Goal: Book appointment/travel/reservation

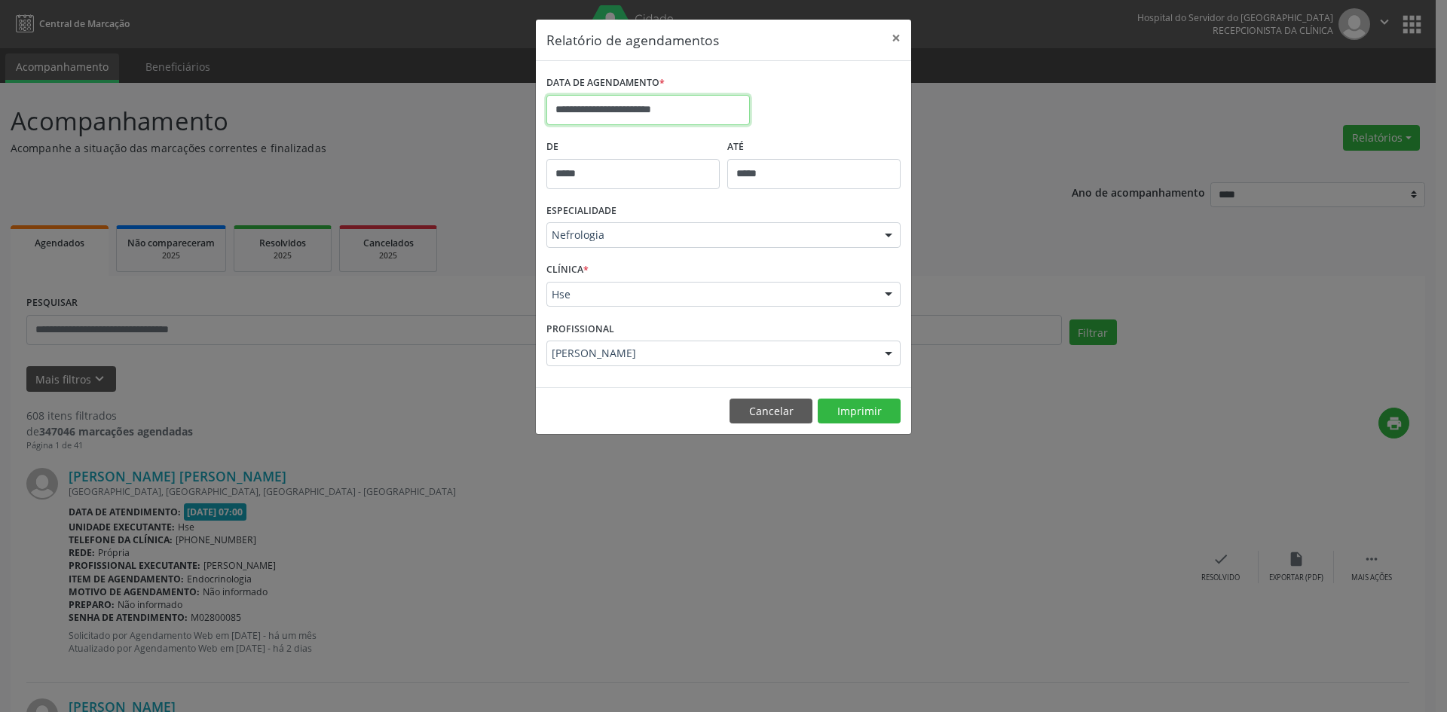
click at [656, 112] on input "**********" at bounding box center [649, 110] width 204 height 30
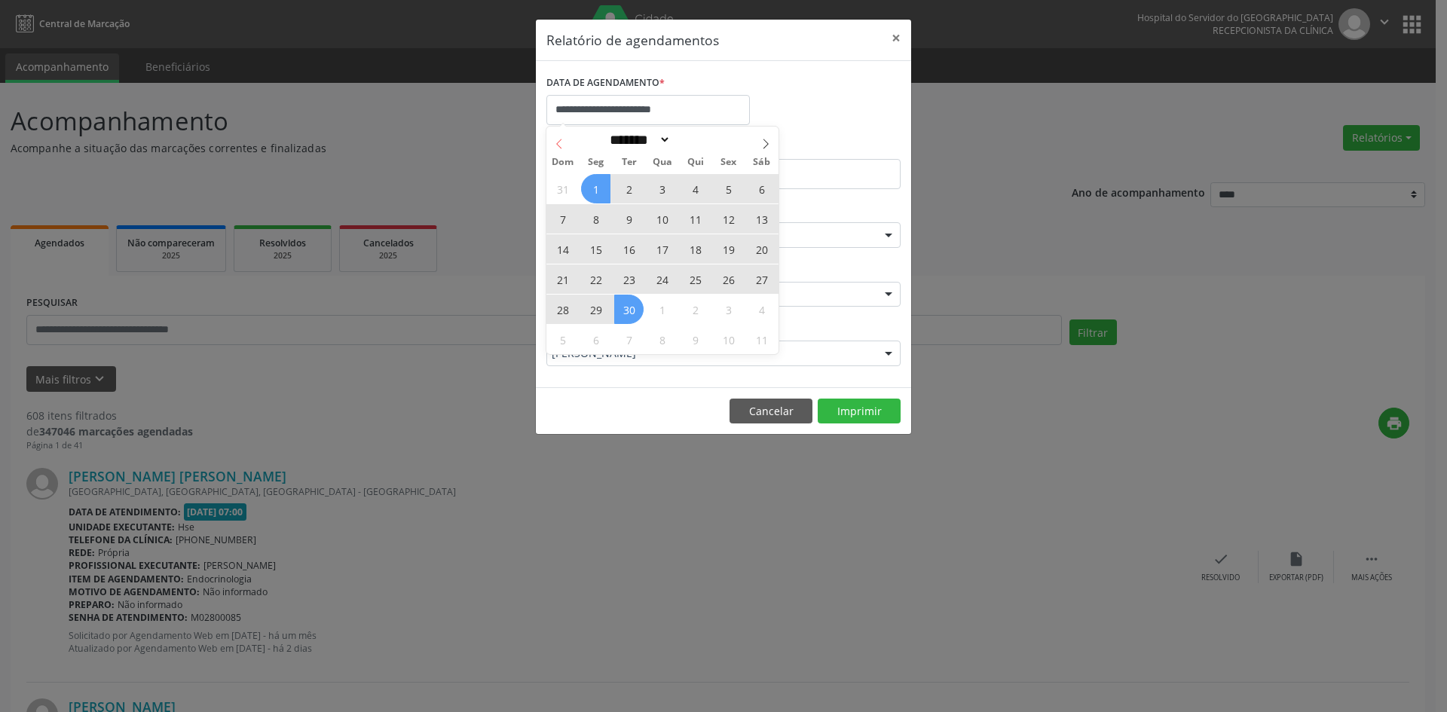
click at [558, 139] on icon at bounding box center [559, 144] width 11 height 11
select select "*"
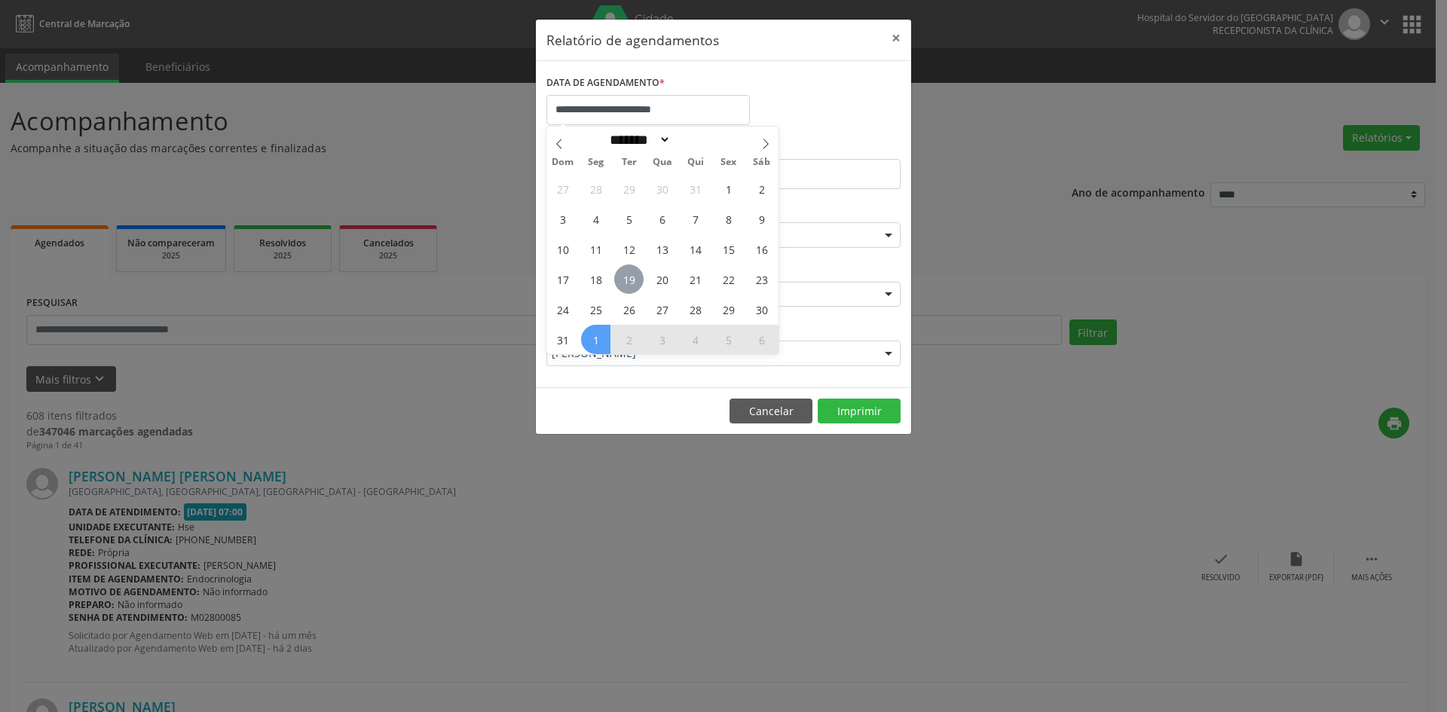
click at [628, 276] on span "19" at bounding box center [628, 279] width 29 height 29
type input "**********"
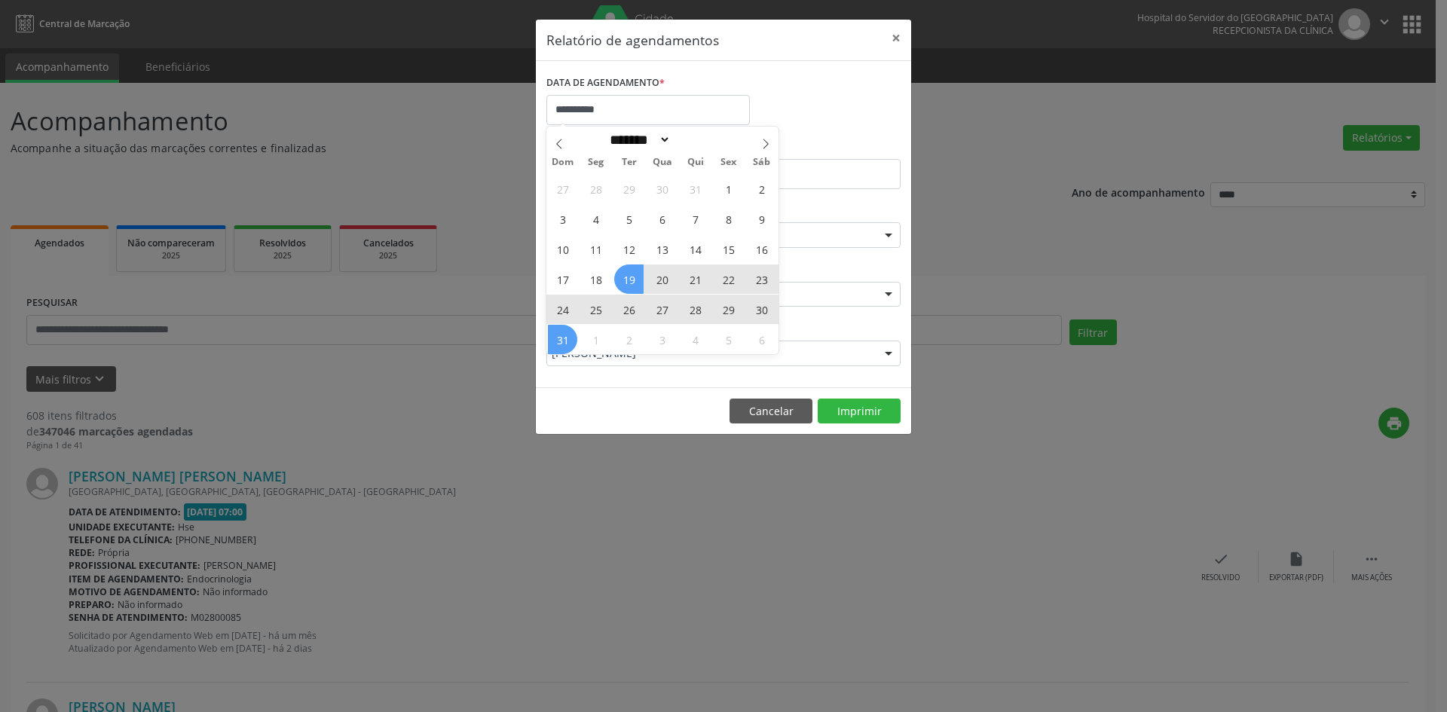
drag, startPoint x: 628, startPoint y: 276, endPoint x: 567, endPoint y: 339, distance: 88.0
click at [567, 339] on div "27 28 29 30 31 1 2 3 4 5 6 7 8 9 10 11 12 13 14 15 16 17 18 19 20 21 22 23 24 2…" at bounding box center [663, 263] width 232 height 181
click at [567, 339] on span "31" at bounding box center [562, 339] width 29 height 29
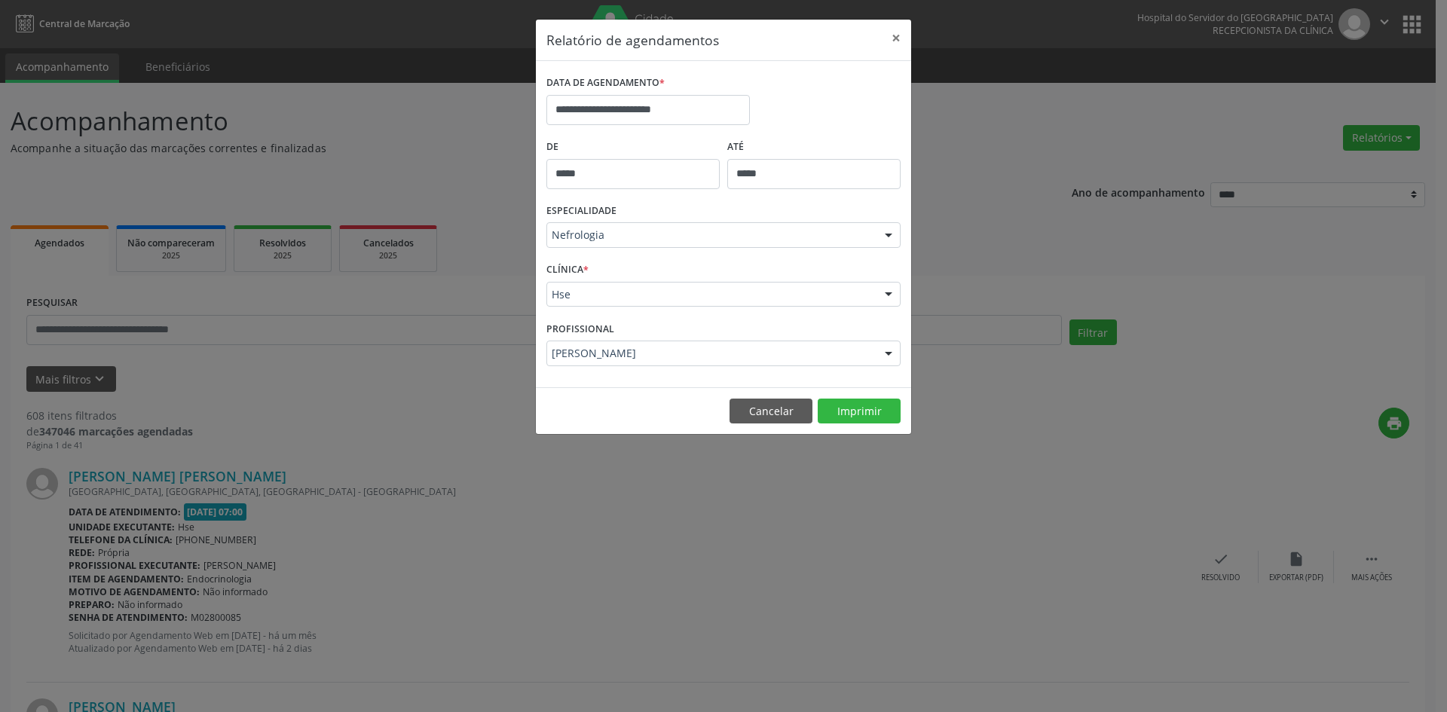
click at [645, 171] on input "*****" at bounding box center [633, 174] width 173 height 30
click at [890, 237] on div at bounding box center [889, 236] width 23 height 26
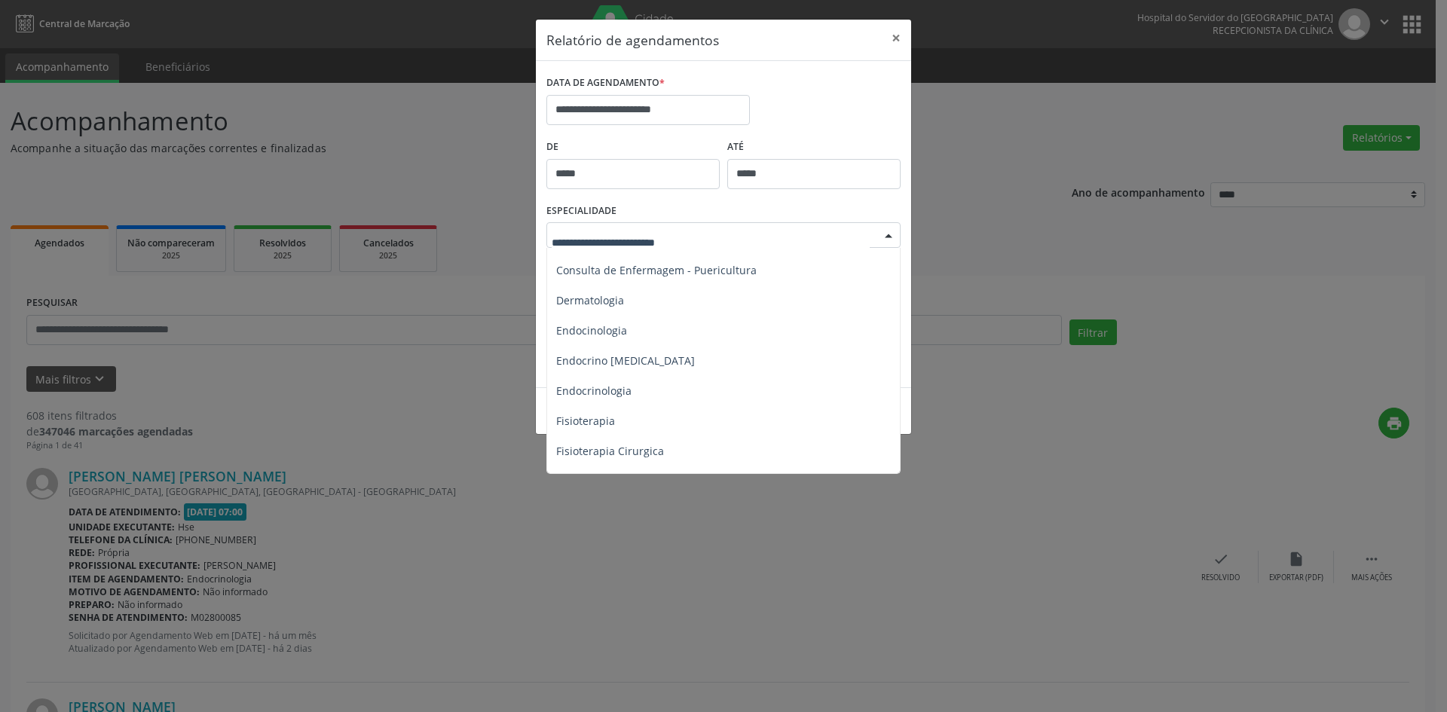
scroll to position [675, 0]
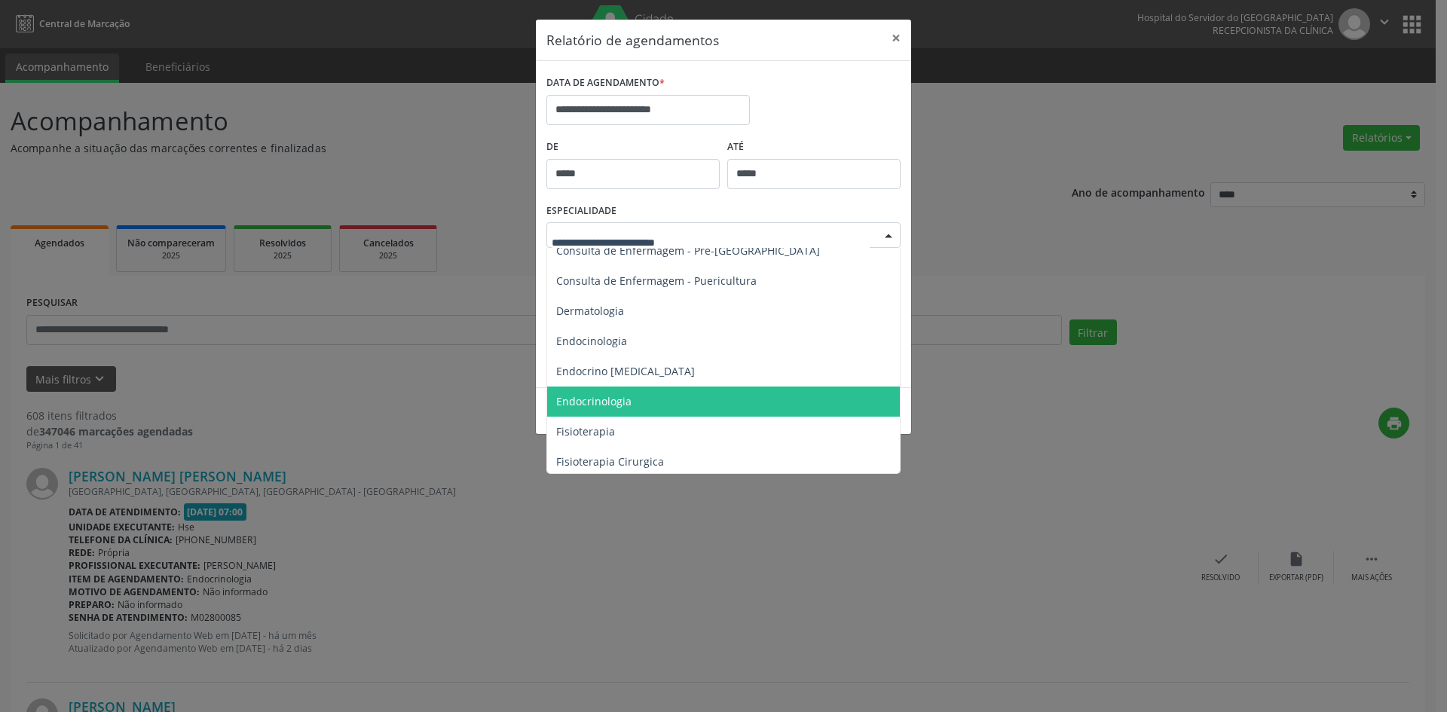
click at [591, 398] on span "Endocrinologia" at bounding box center [593, 401] width 75 height 14
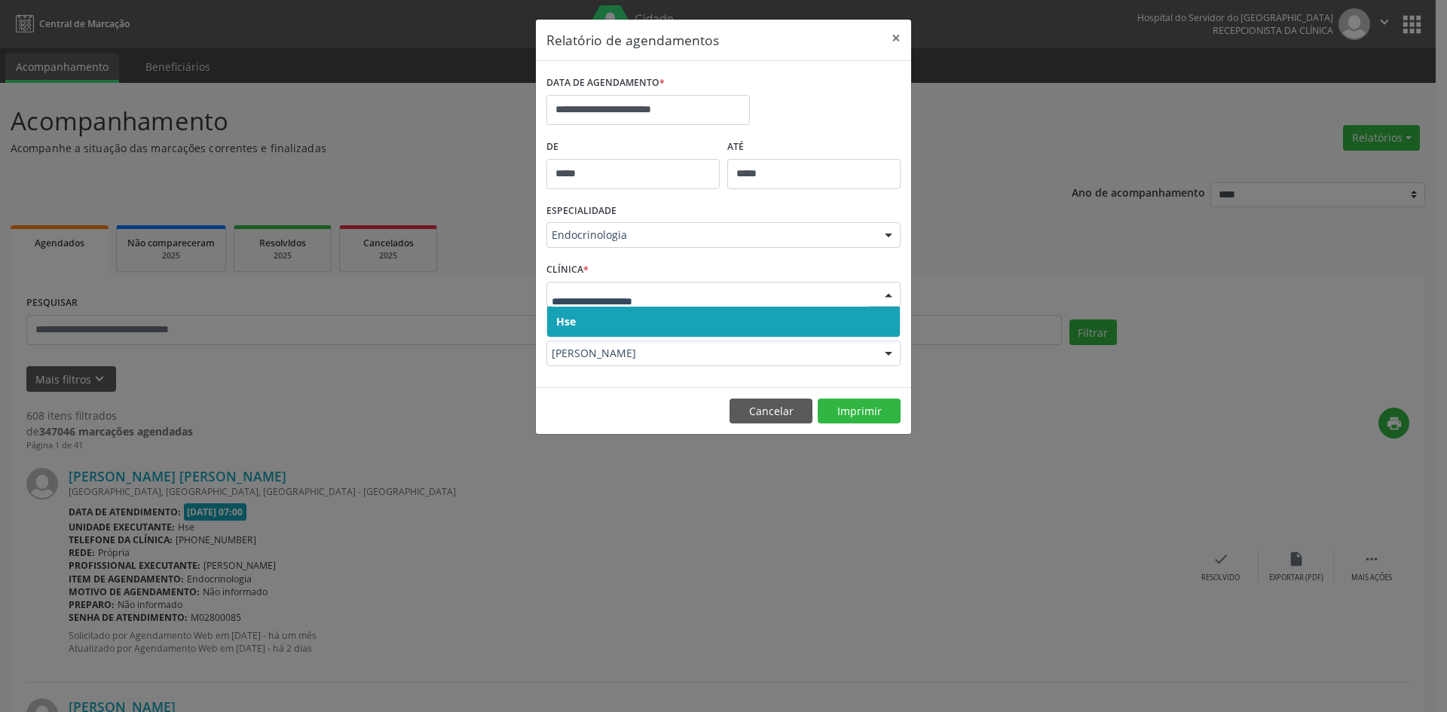
click at [569, 315] on span "Hse" at bounding box center [566, 321] width 20 height 14
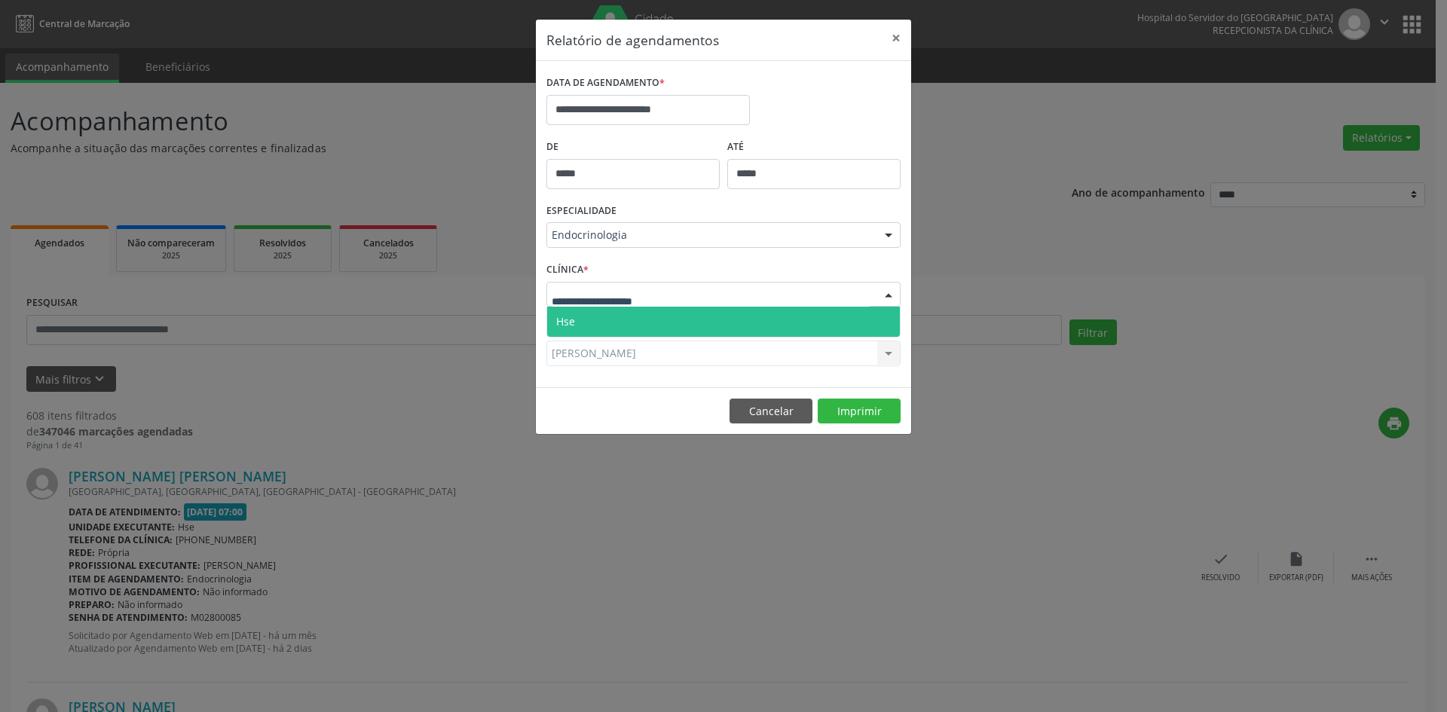
click at [569, 318] on span "Hse" at bounding box center [565, 321] width 19 height 14
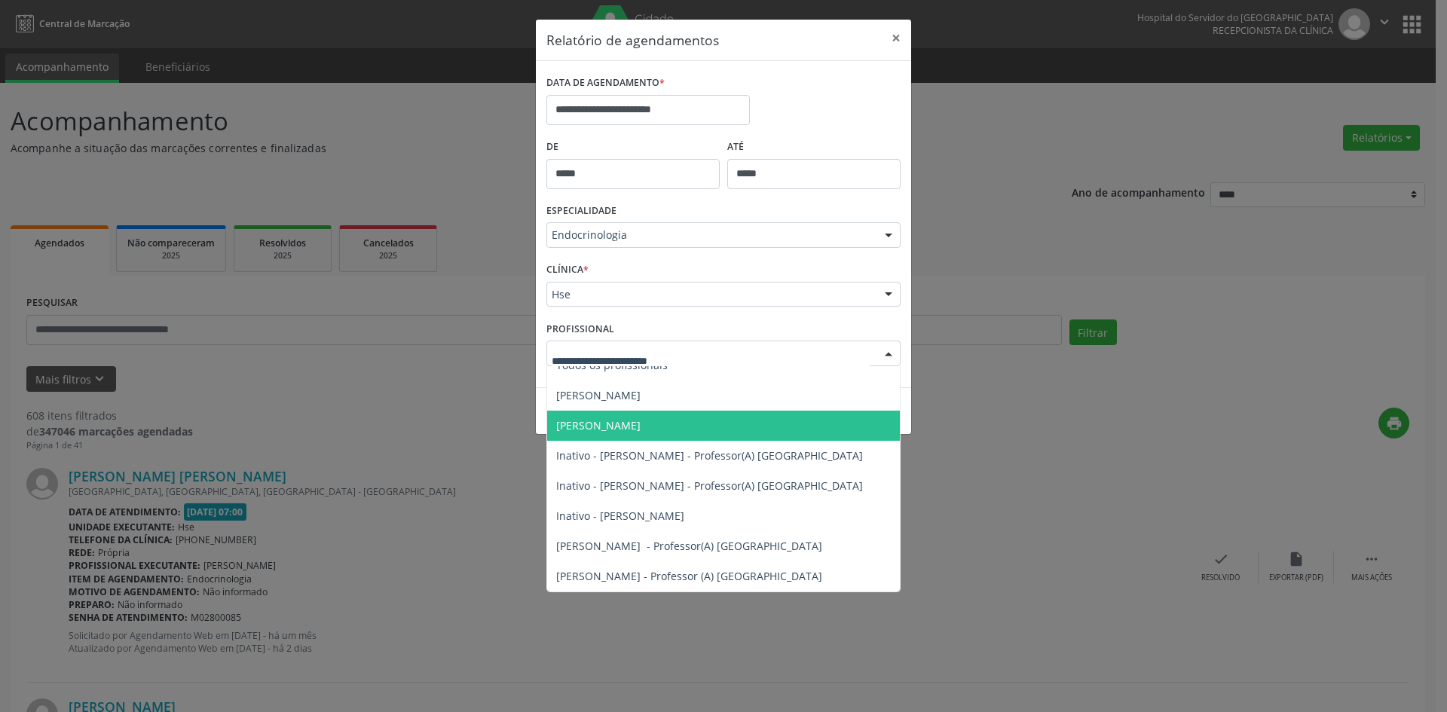
scroll to position [0, 0]
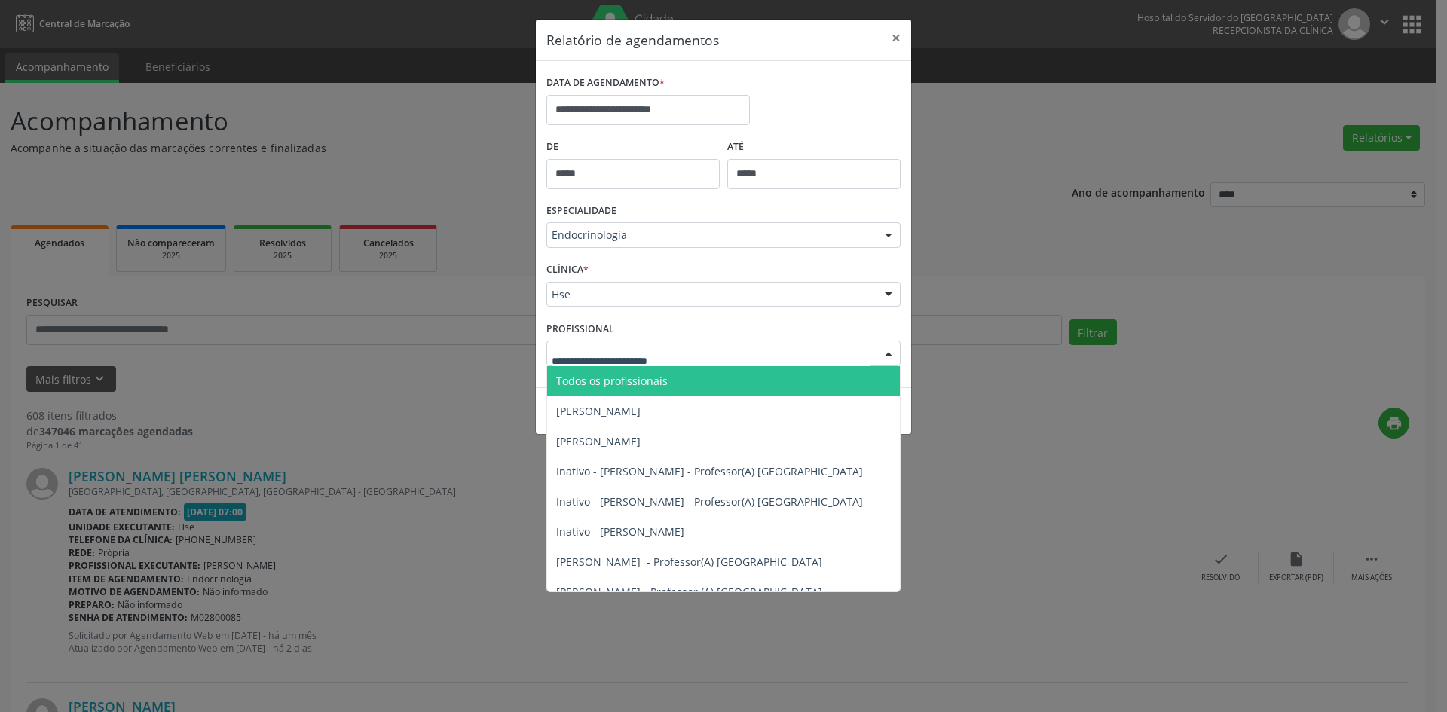
click at [626, 374] on span "Todos os profissionais" at bounding box center [612, 381] width 112 height 14
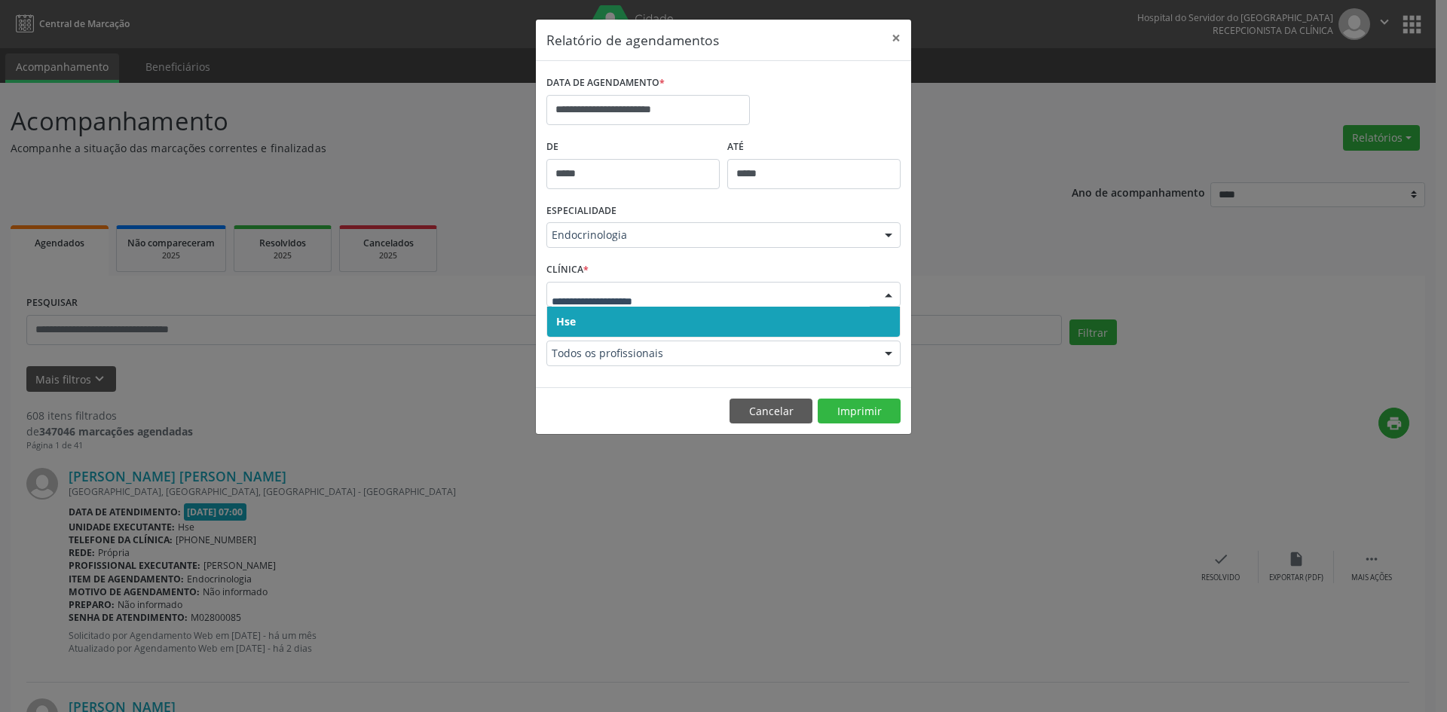
click at [567, 314] on span "Hse" at bounding box center [566, 321] width 20 height 14
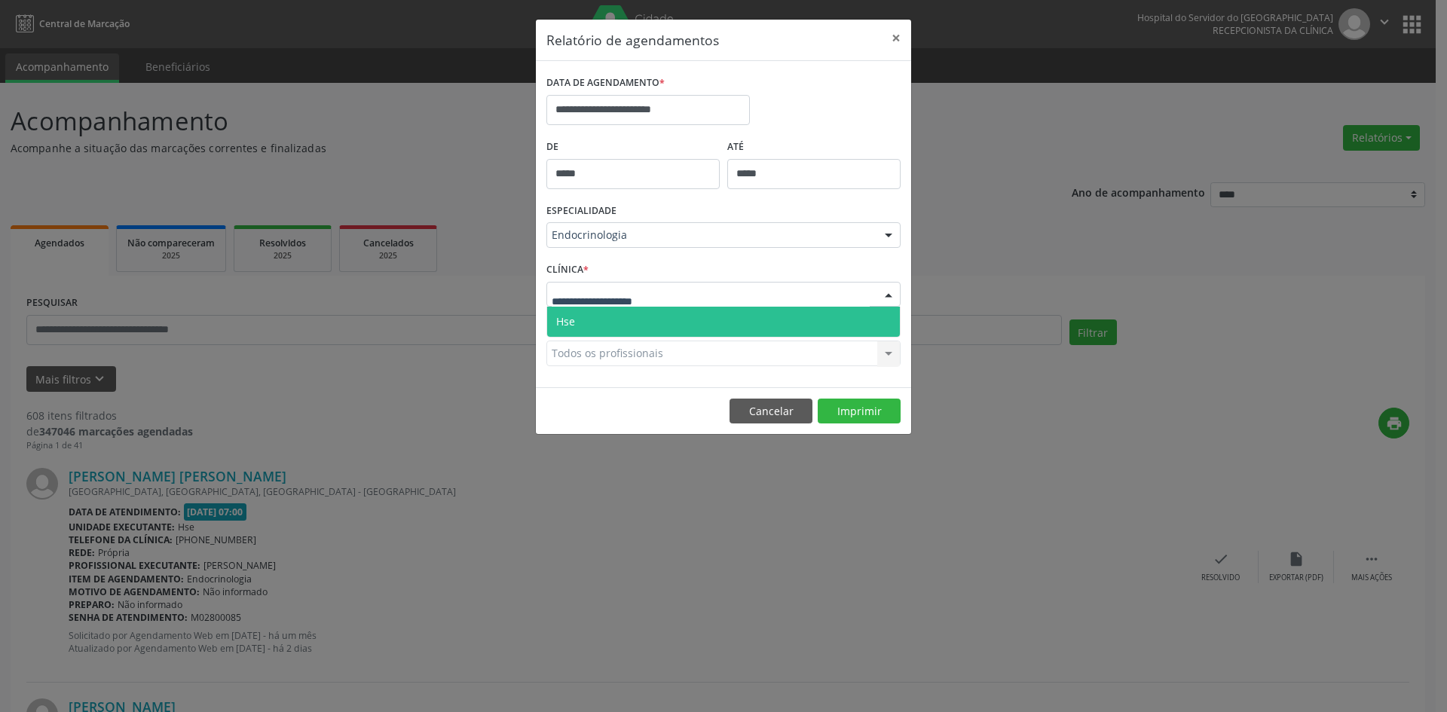
drag, startPoint x: 567, startPoint y: 294, endPoint x: 568, endPoint y: 310, distance: 15.8
click at [569, 314] on span "Hse" at bounding box center [565, 321] width 19 height 14
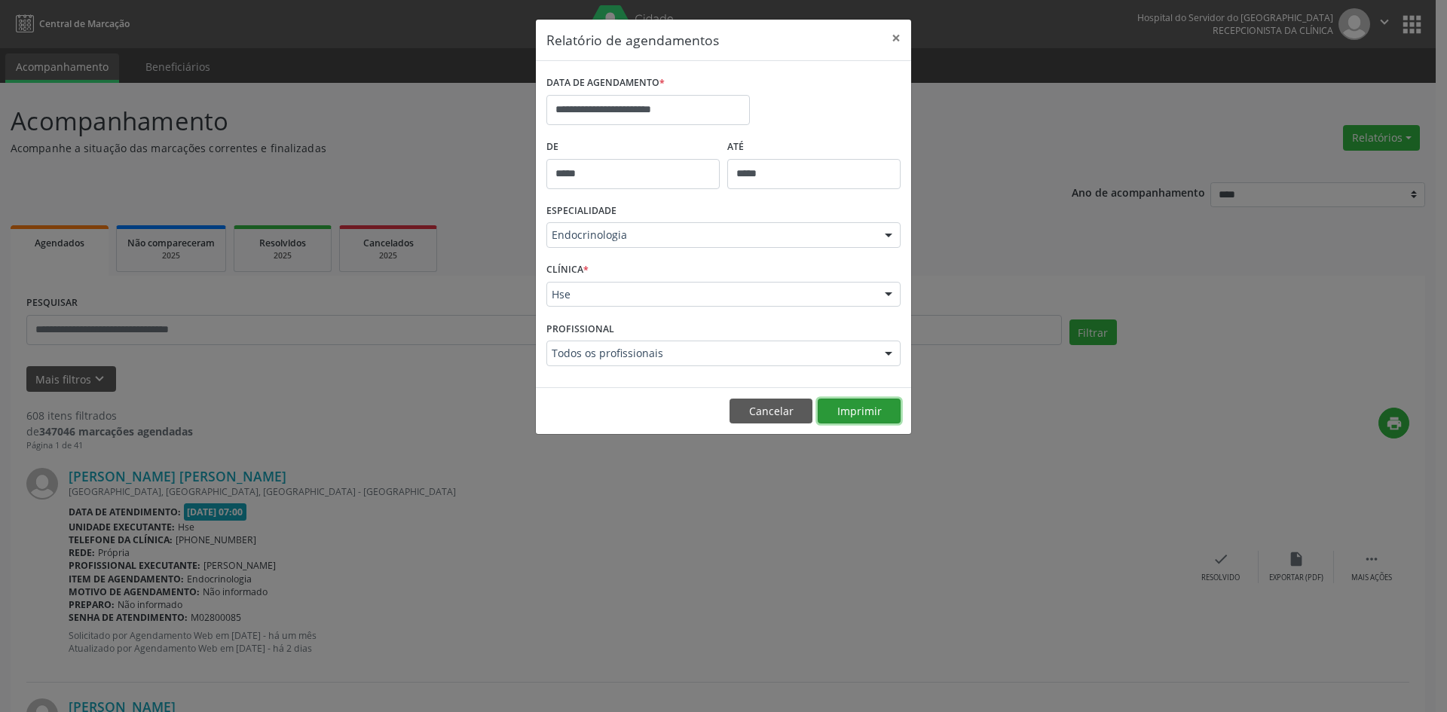
click at [862, 413] on button "Imprimir" at bounding box center [859, 412] width 83 height 26
